Goal: Task Accomplishment & Management: Use online tool/utility

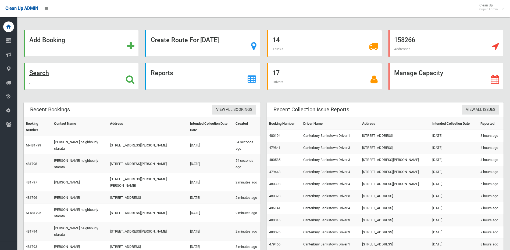
click at [129, 79] on icon at bounding box center [130, 79] width 9 height 9
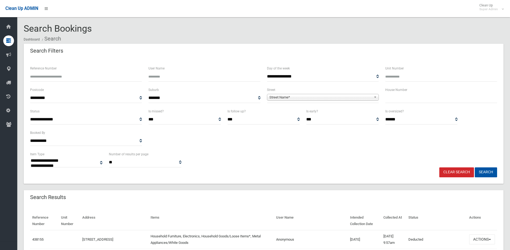
select select
click at [433, 101] on input "text" at bounding box center [441, 98] width 112 height 10
type input "*"
click at [348, 97] on span "Street Name*" at bounding box center [320, 97] width 102 height 6
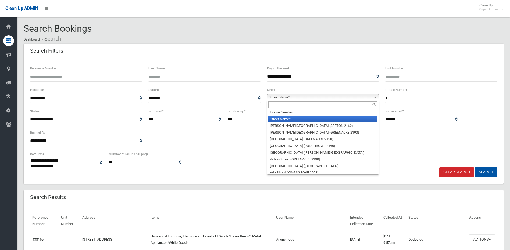
click at [334, 107] on input "text" at bounding box center [322, 105] width 109 height 6
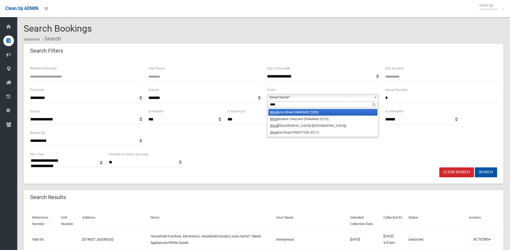
type input "****"
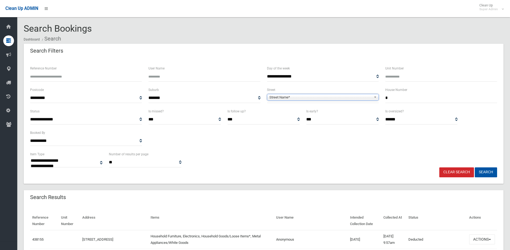
click at [311, 98] on span "Street Name*" at bounding box center [320, 97] width 102 height 6
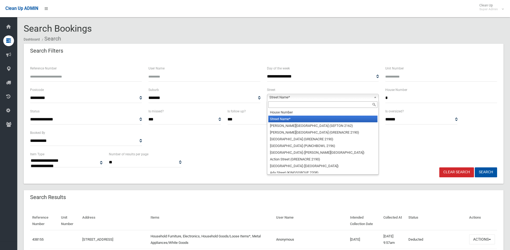
click at [284, 105] on input "text" at bounding box center [322, 105] width 109 height 6
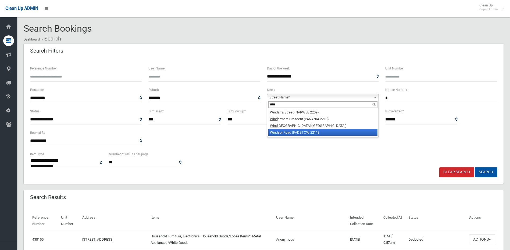
type input "****"
click at [291, 133] on li "Wind sor Road (PADSTOW 2211)" at bounding box center [322, 132] width 109 height 7
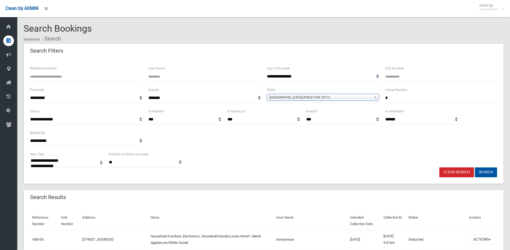
click at [486, 175] on button "Search" at bounding box center [485, 173] width 22 height 10
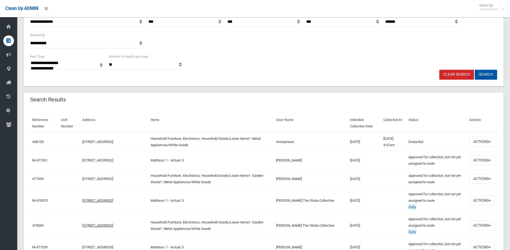
scroll to position [107, 0]
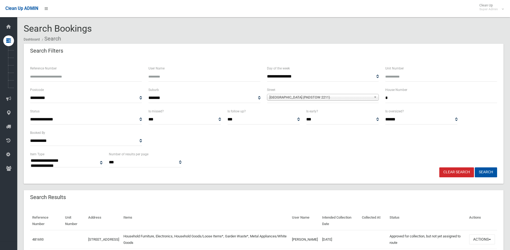
select select
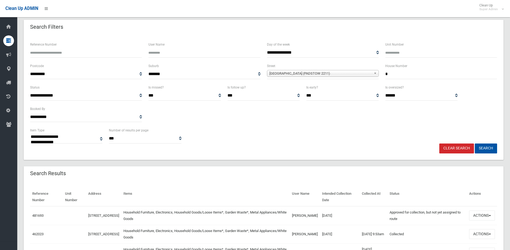
scroll to position [81, 0]
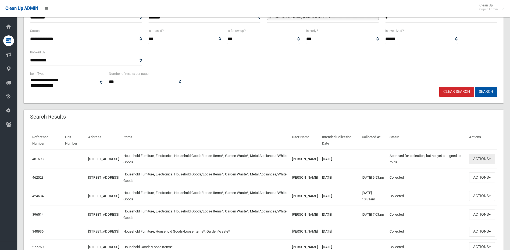
click at [483, 160] on button "Actions" at bounding box center [482, 159] width 26 height 10
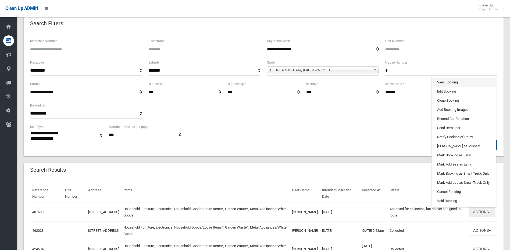
scroll to position [27, 0]
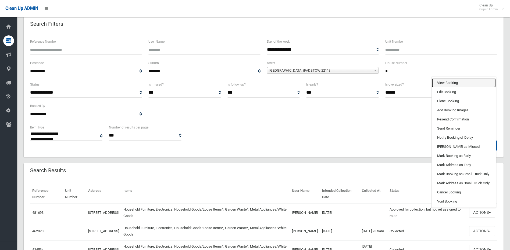
click at [470, 85] on link "View Booking" at bounding box center [463, 82] width 64 height 9
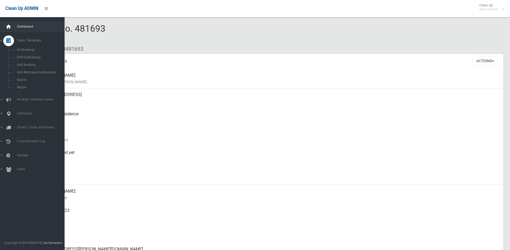
click at [13, 26] on div at bounding box center [8, 26] width 11 height 11
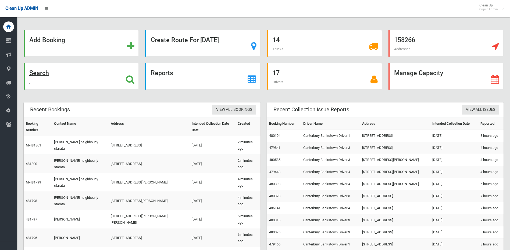
click at [131, 77] on icon at bounding box center [130, 79] width 9 height 9
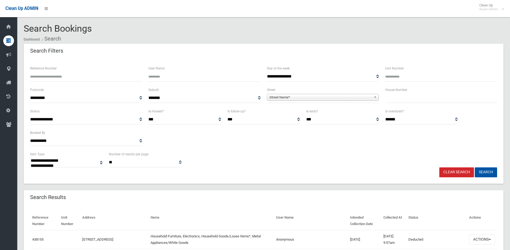
select select
click at [415, 98] on input "text" at bounding box center [441, 98] width 112 height 10
click at [307, 100] on span "Street Name*" at bounding box center [320, 97] width 102 height 6
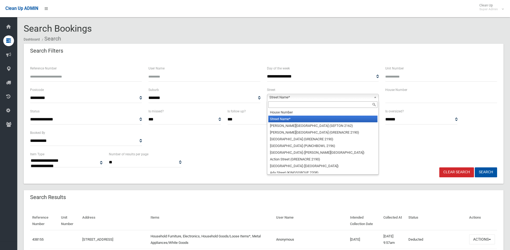
click at [287, 105] on input "text" at bounding box center [322, 105] width 109 height 6
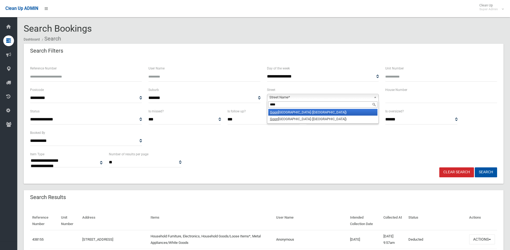
type input "****"
click at [286, 113] on li "Goon aroi Street (VILLAWOOD 2163)" at bounding box center [322, 112] width 109 height 7
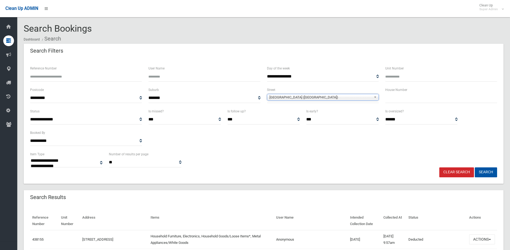
click at [395, 96] on input "text" at bounding box center [441, 98] width 112 height 10
click at [488, 173] on button "Search" at bounding box center [485, 173] width 22 height 10
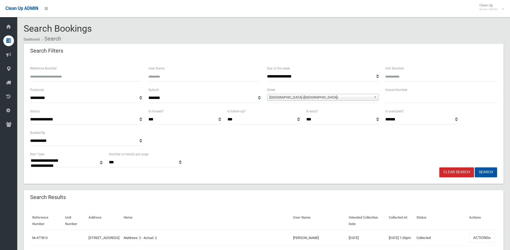
select select
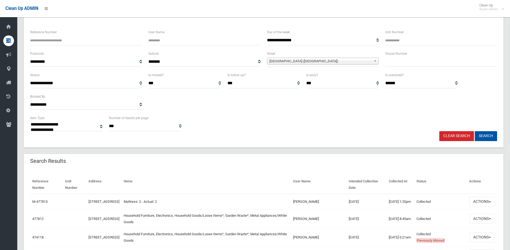
scroll to position [27, 0]
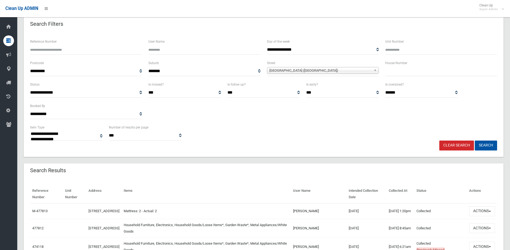
click at [402, 67] on input "text" at bounding box center [441, 71] width 112 height 10
type input "*"
click at [483, 142] on button "Search" at bounding box center [485, 146] width 22 height 10
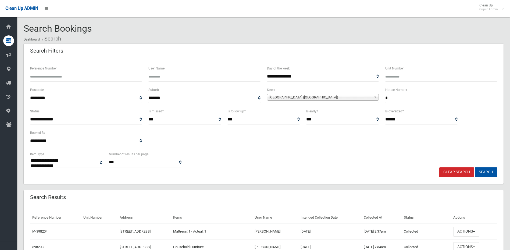
select select
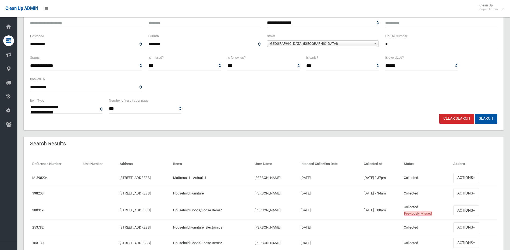
scroll to position [81, 0]
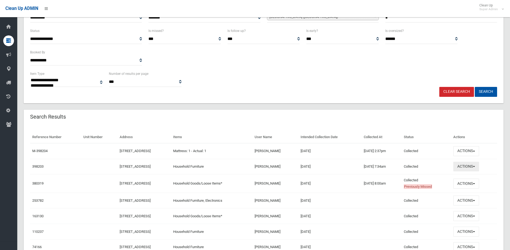
click at [468, 164] on button "Actions" at bounding box center [466, 167] width 26 height 10
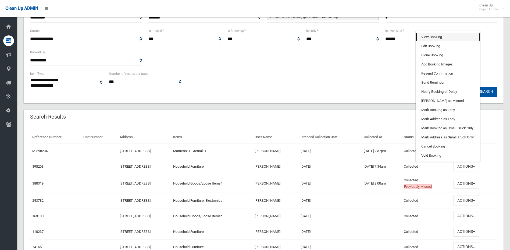
click at [444, 35] on link "View Booking" at bounding box center [448, 37] width 64 height 9
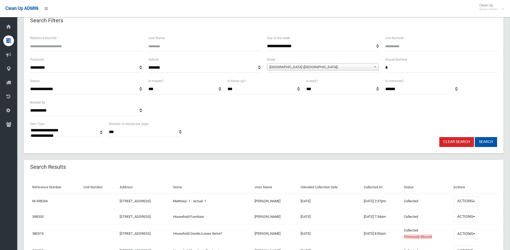
scroll to position [0, 0]
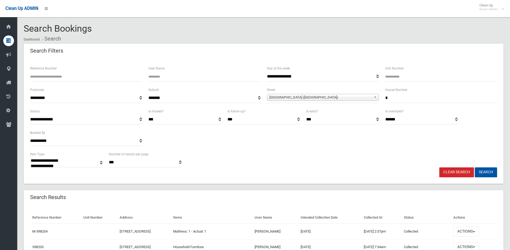
click at [339, 94] on link "[GEOGRAPHIC_DATA] ([GEOGRAPHIC_DATA])" at bounding box center [323, 97] width 112 height 7
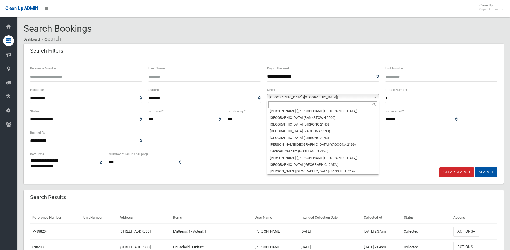
scroll to position [5635, 0]
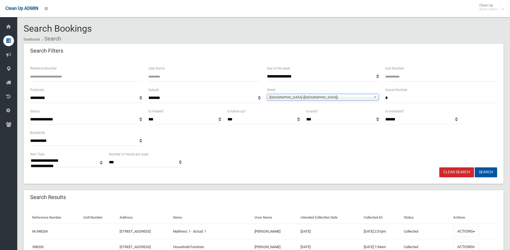
click at [365, 99] on span "[GEOGRAPHIC_DATA] ([GEOGRAPHIC_DATA])" at bounding box center [320, 97] width 102 height 6
drag, startPoint x: 391, startPoint y: 99, endPoint x: 373, endPoint y: 97, distance: 18.4
click at [373, 97] on div "**********" at bounding box center [263, 97] width 473 height 21
click at [483, 173] on button "Search" at bounding box center [485, 173] width 22 height 10
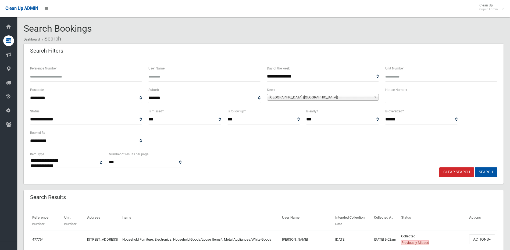
select select
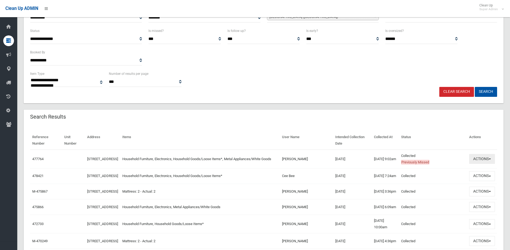
click at [475, 161] on button "Actions" at bounding box center [482, 159] width 26 height 10
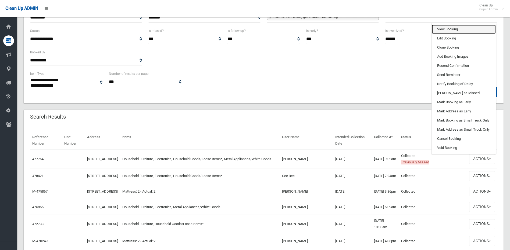
click at [457, 28] on link "View Booking" at bounding box center [463, 29] width 64 height 9
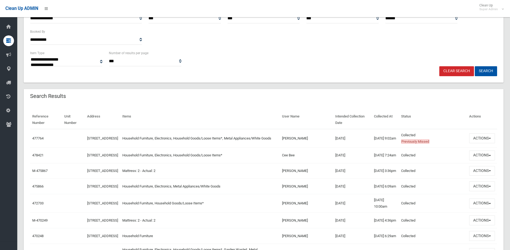
scroll to position [107, 0]
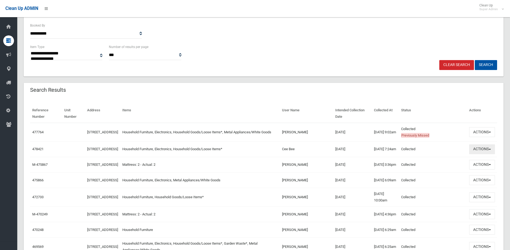
click at [492, 149] on button "Actions" at bounding box center [482, 150] width 26 height 10
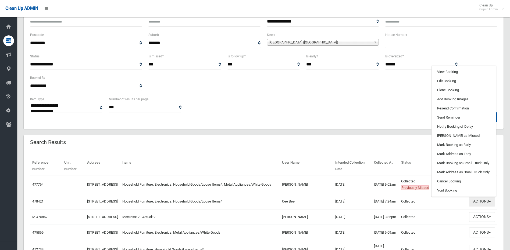
scroll to position [54, 0]
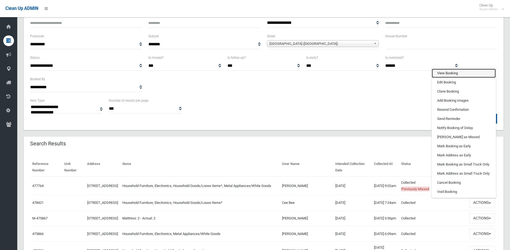
click at [456, 76] on link "View Booking" at bounding box center [463, 73] width 64 height 9
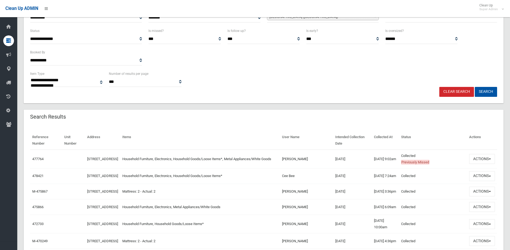
scroll to position [107, 0]
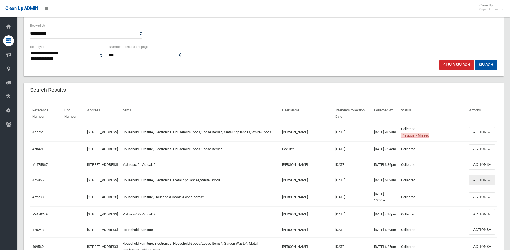
click at [480, 185] on button "Actions" at bounding box center [482, 180] width 26 height 10
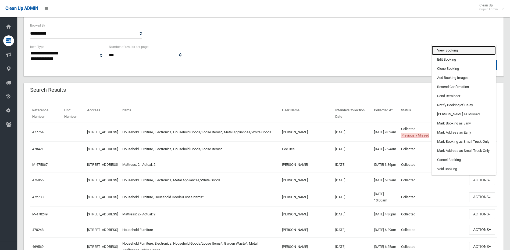
click at [455, 55] on link "View Booking" at bounding box center [463, 50] width 64 height 9
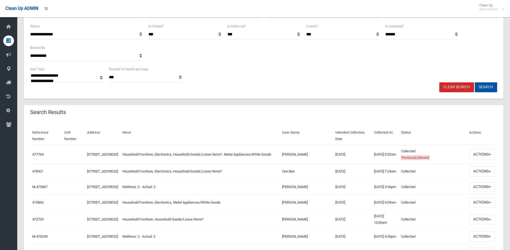
scroll to position [81, 0]
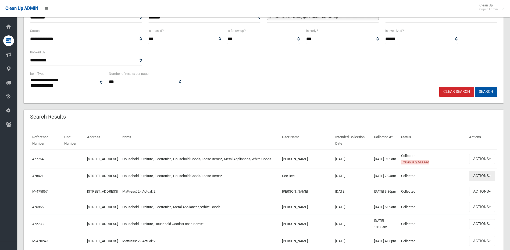
click at [477, 179] on button "Actions" at bounding box center [482, 176] width 26 height 10
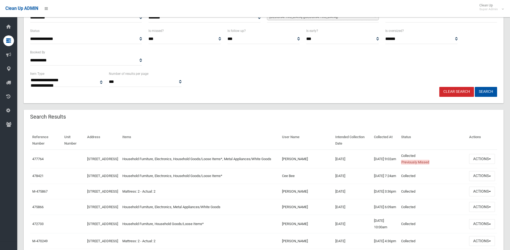
scroll to position [0, 0]
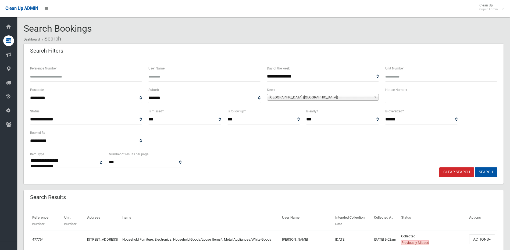
click at [399, 96] on input "text" at bounding box center [441, 98] width 112 height 10
type input "*"
click at [485, 171] on button "Search" at bounding box center [485, 173] width 22 height 10
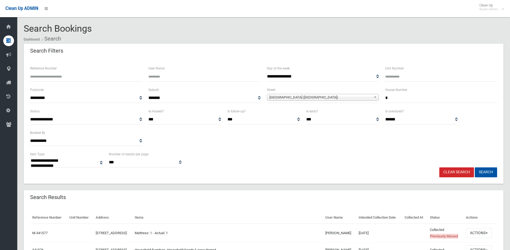
select select
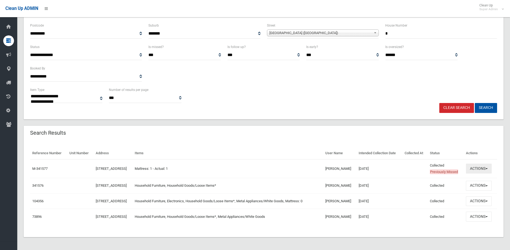
click at [480, 165] on button "Actions" at bounding box center [479, 169] width 26 height 10
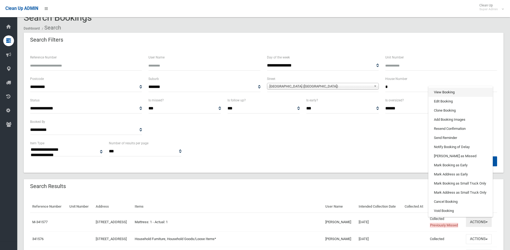
scroll to position [11, 0]
click at [454, 93] on link "View Booking" at bounding box center [460, 92] width 64 height 9
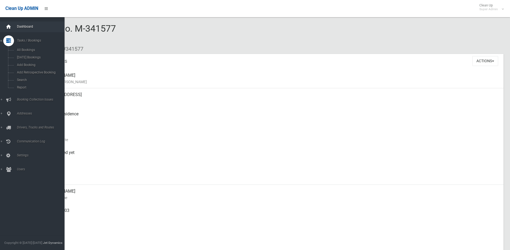
click at [12, 24] on div at bounding box center [8, 26] width 11 height 11
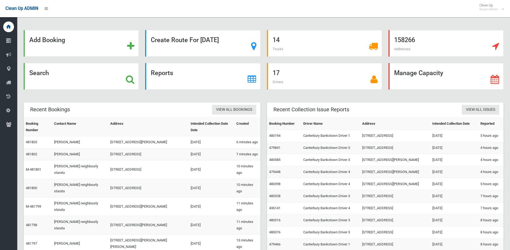
scroll to position [20, 0]
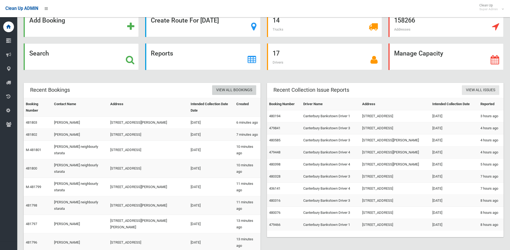
click at [234, 87] on link "View All Bookings" at bounding box center [234, 90] width 44 height 10
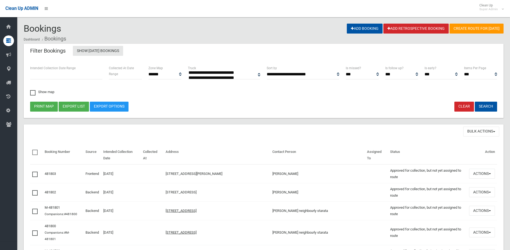
select select
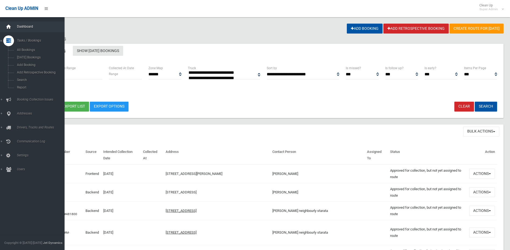
click at [12, 24] on div at bounding box center [8, 26] width 11 height 11
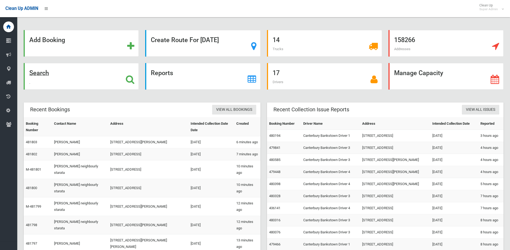
click at [131, 82] on icon at bounding box center [130, 79] width 9 height 9
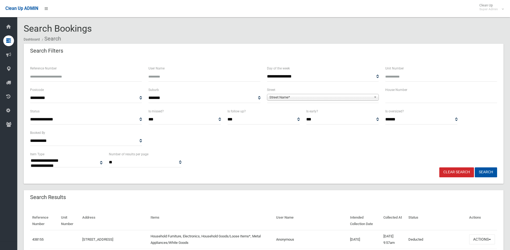
select select
click at [310, 97] on span "Street Name*" at bounding box center [320, 97] width 102 height 6
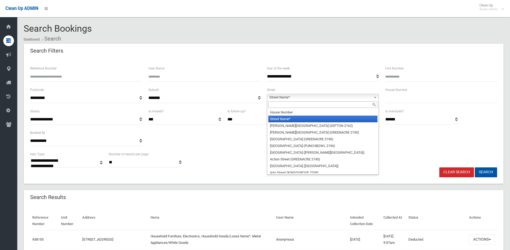
click at [297, 105] on input "text" at bounding box center [322, 105] width 109 height 6
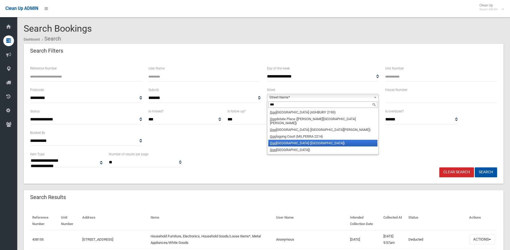
type input "***"
click at [288, 140] on li "[GEOGRAPHIC_DATA] ([GEOGRAPHIC_DATA])" at bounding box center [322, 143] width 109 height 7
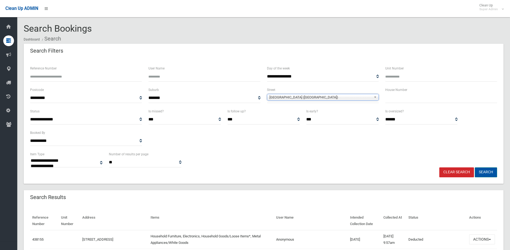
click at [484, 169] on button "Search" at bounding box center [485, 173] width 22 height 10
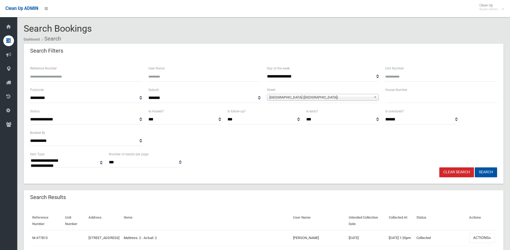
select select
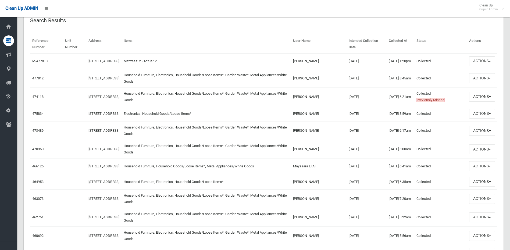
scroll to position [161, 0]
